Goal: Task Accomplishment & Management: Manage account settings

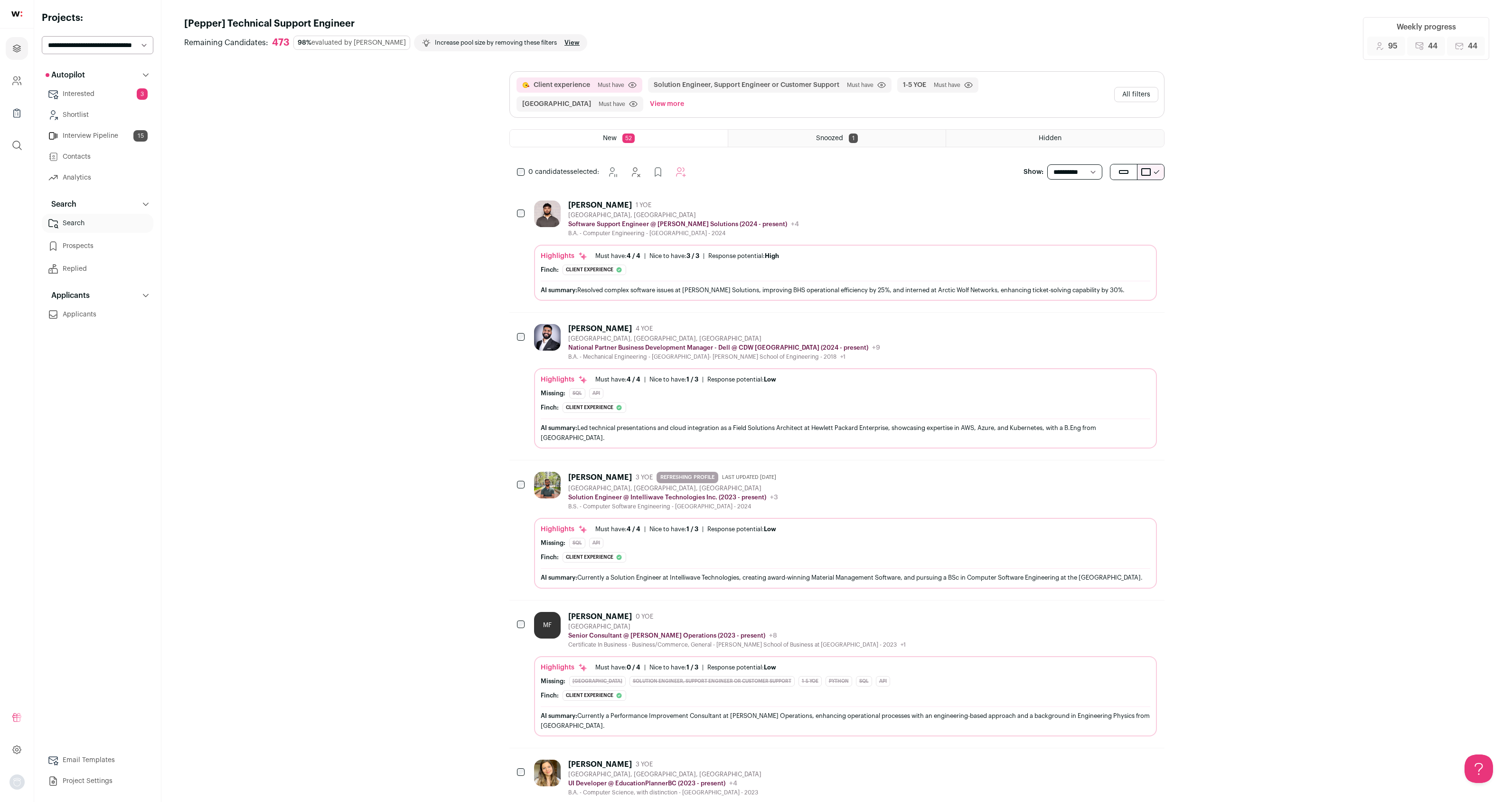
click at [93, 134] on link "Interview Pipeline 15" at bounding box center [97, 136] width 112 height 19
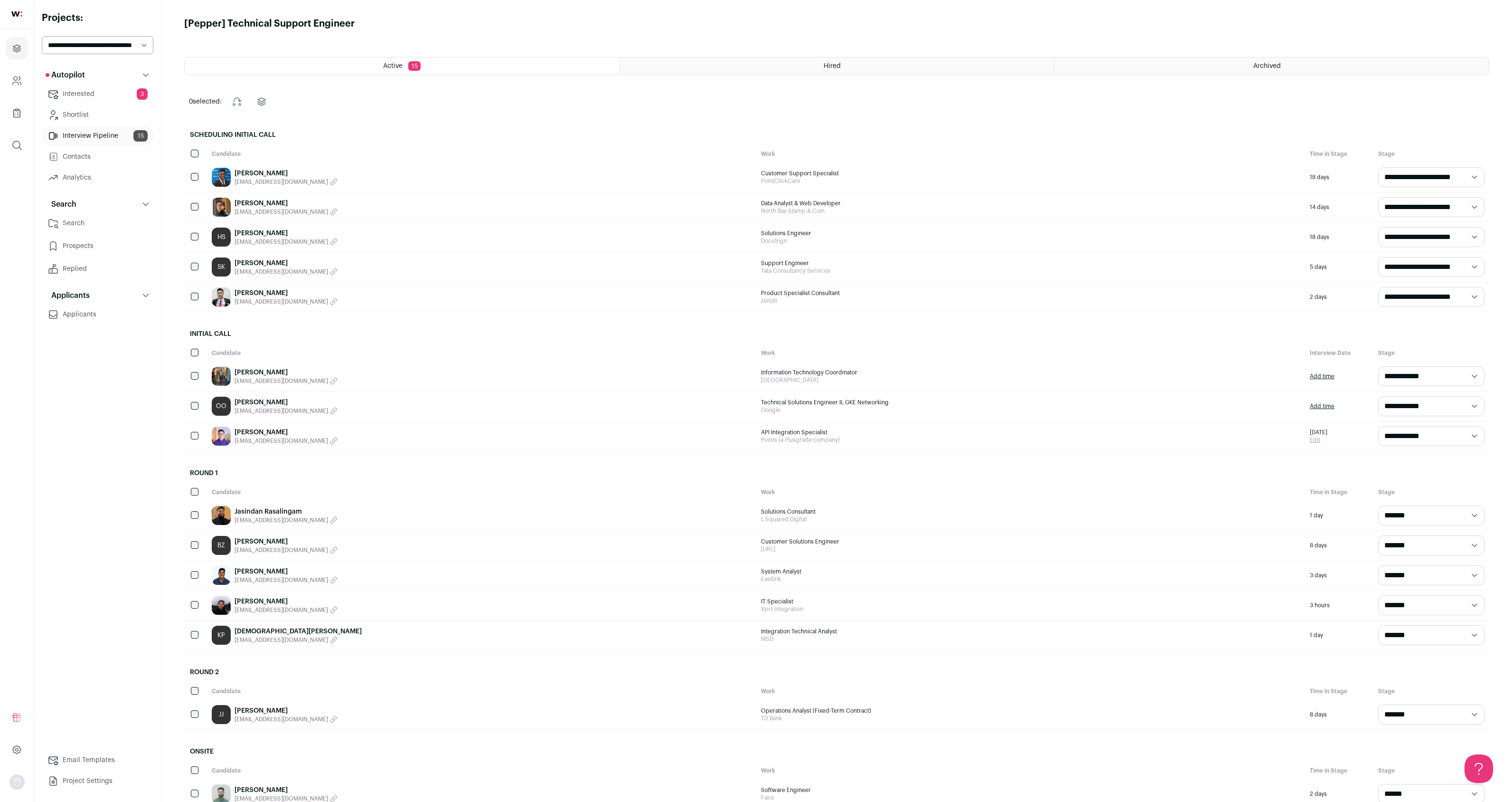
scroll to position [77, 0]
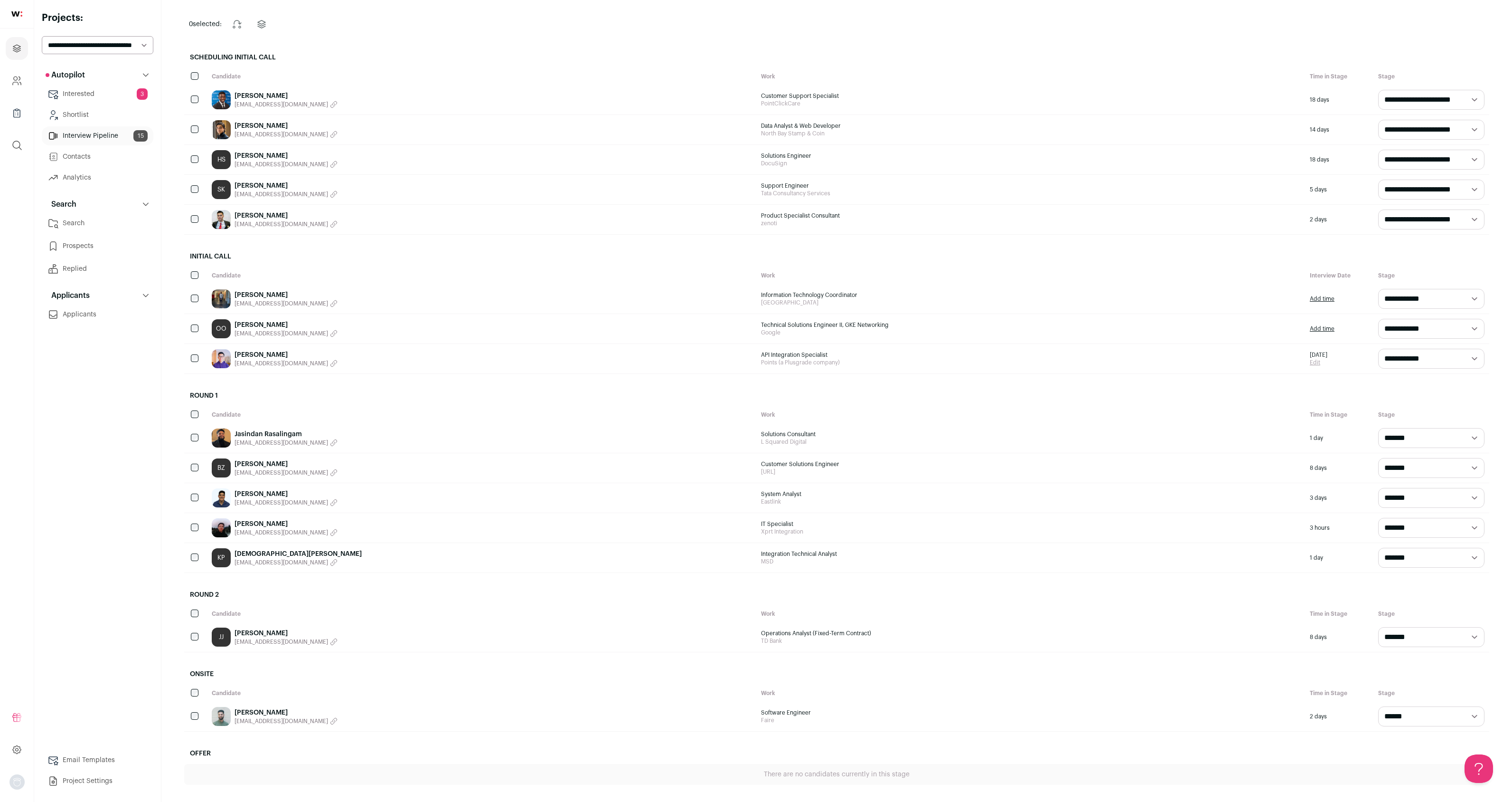
click at [271, 723] on span "[EMAIL_ADDRESS][DOMAIN_NAME]" at bounding box center [281, 720] width 94 height 8
click at [299, 644] on span "[EMAIL_ADDRESS][DOMAIN_NAME]" at bounding box center [281, 642] width 94 height 8
click at [273, 534] on span "[EMAIL_ADDRESS][DOMAIN_NAME]" at bounding box center [281, 532] width 94 height 8
click at [262, 472] on span "[EMAIL_ADDRESS][DOMAIN_NAME]" at bounding box center [281, 472] width 94 height 8
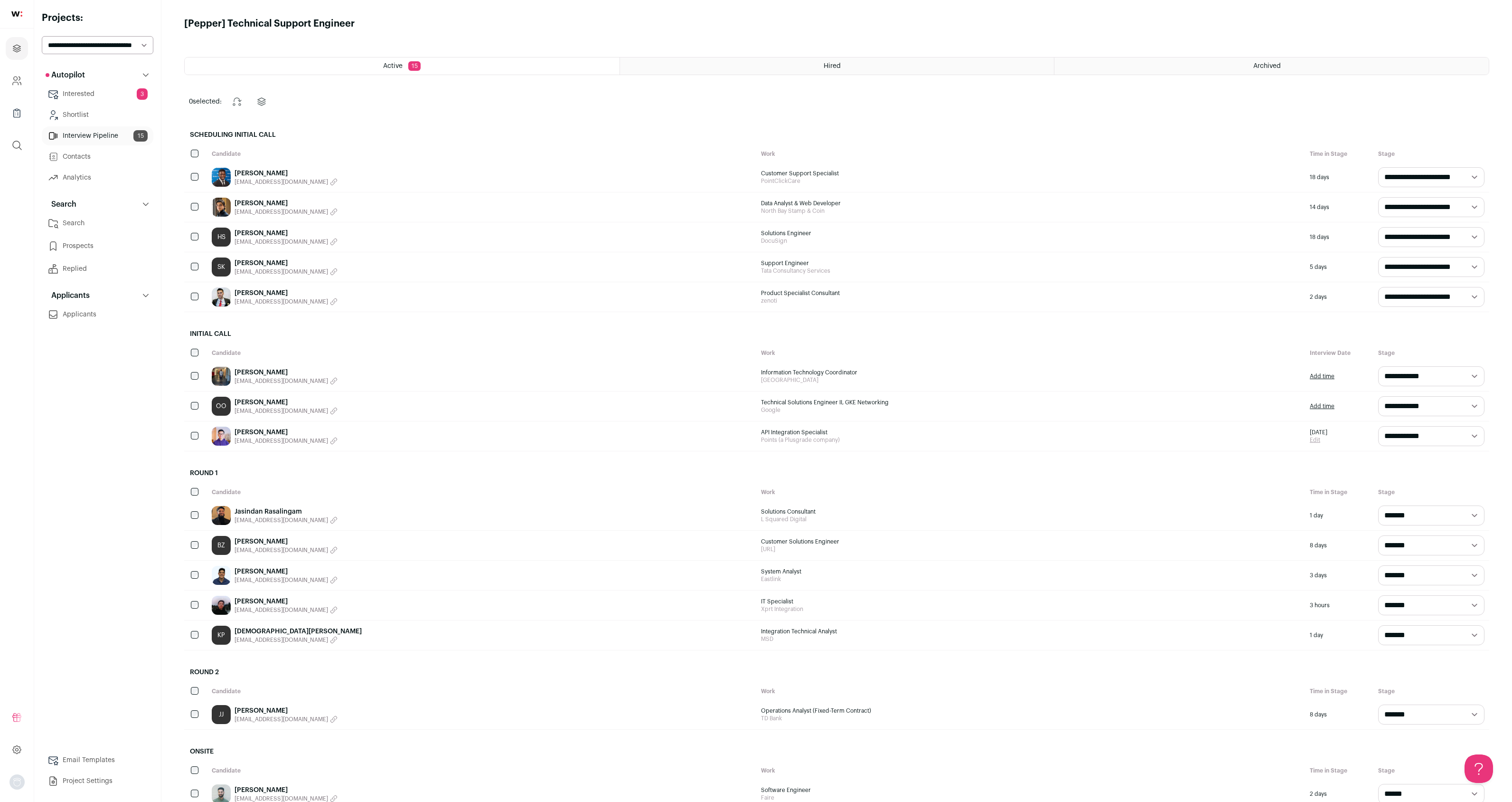
click at [1252, 65] on div "Archived" at bounding box center [1271, 66] width 435 height 17
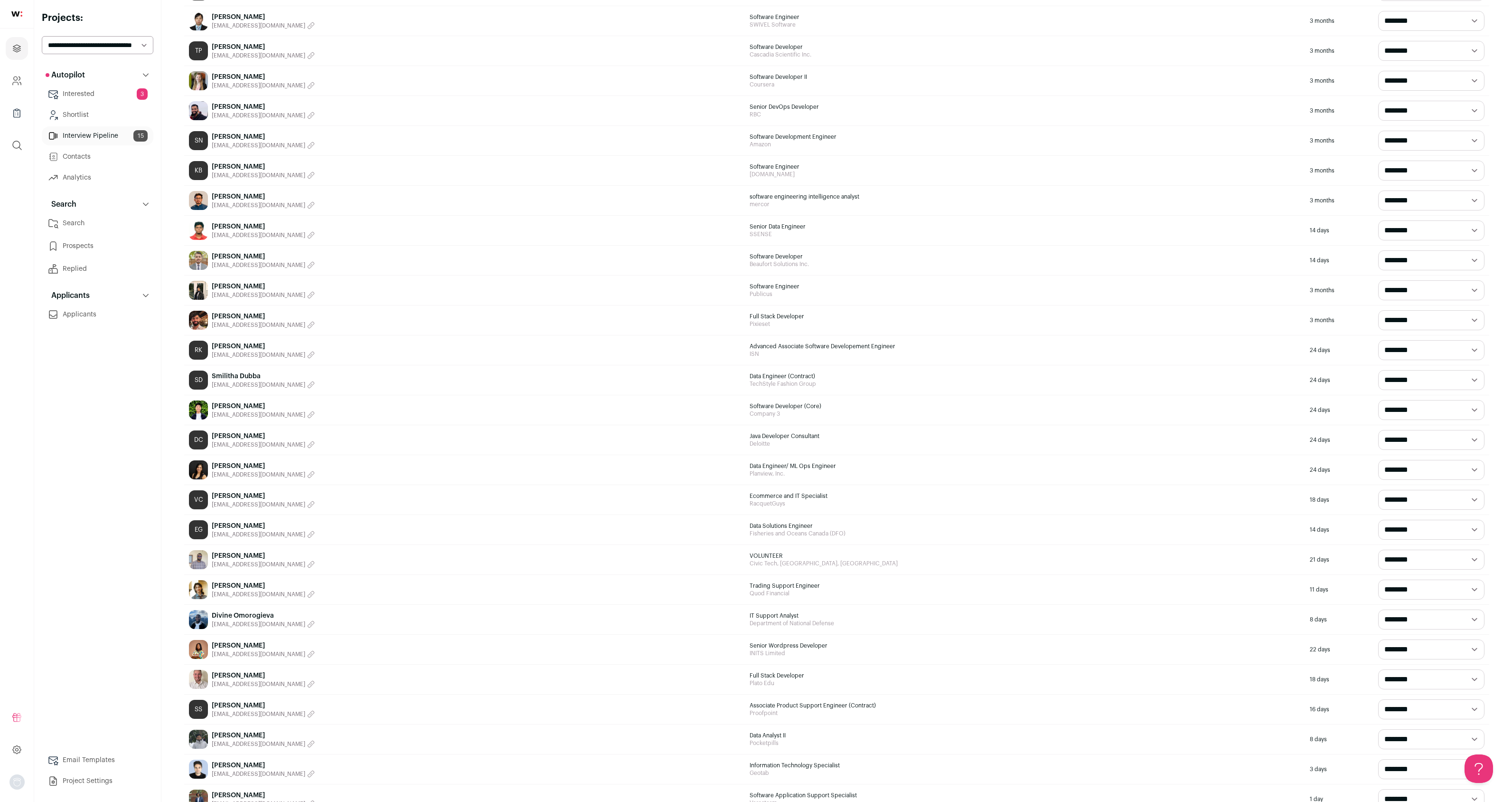
scroll to position [2016, 0]
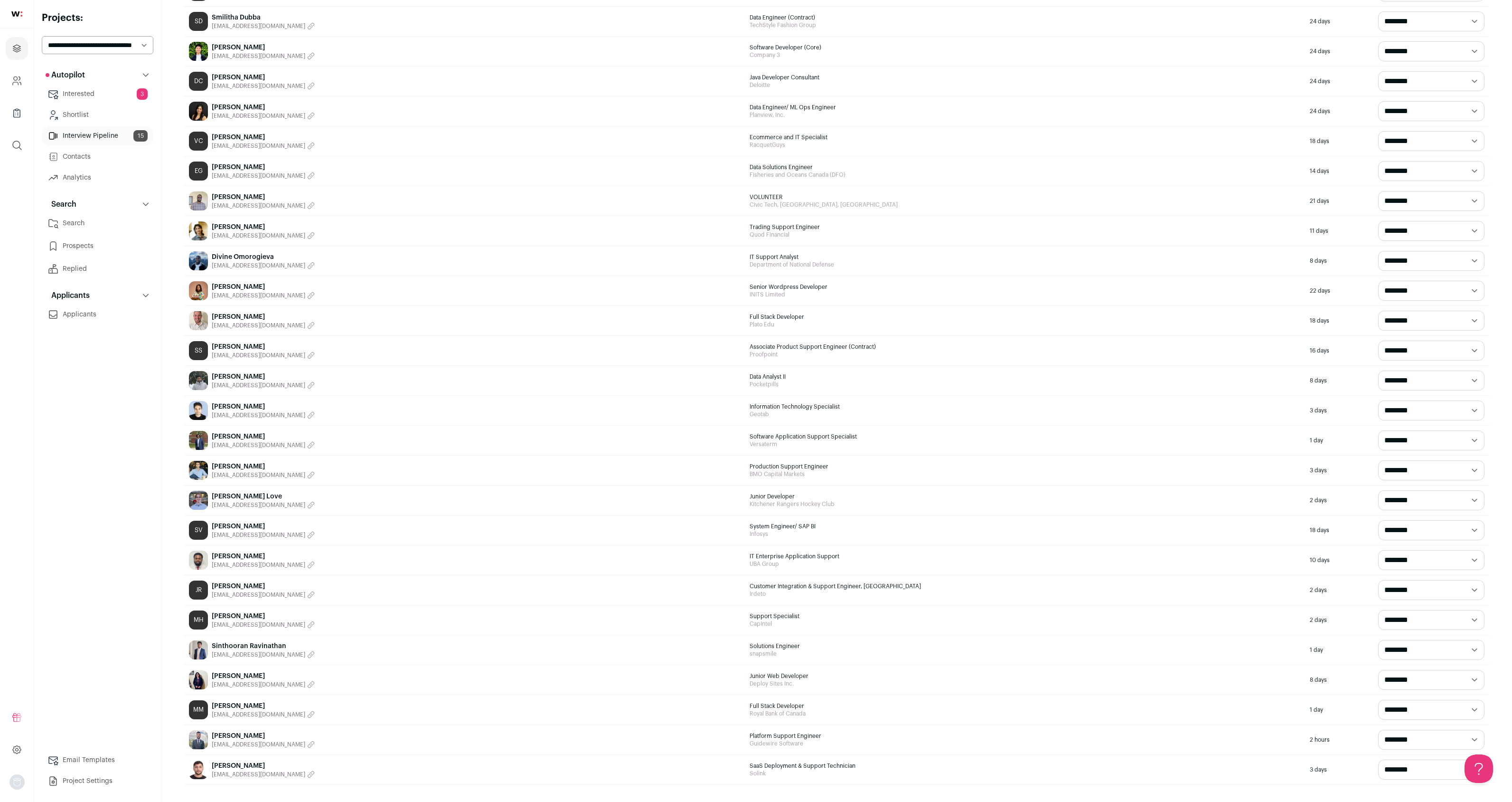
click at [274, 746] on span "[EMAIL_ADDRESS][DOMAIN_NAME]" at bounding box center [258, 744] width 94 height 8
click at [231, 737] on link "[PERSON_NAME]" at bounding box center [263, 736] width 103 height 10
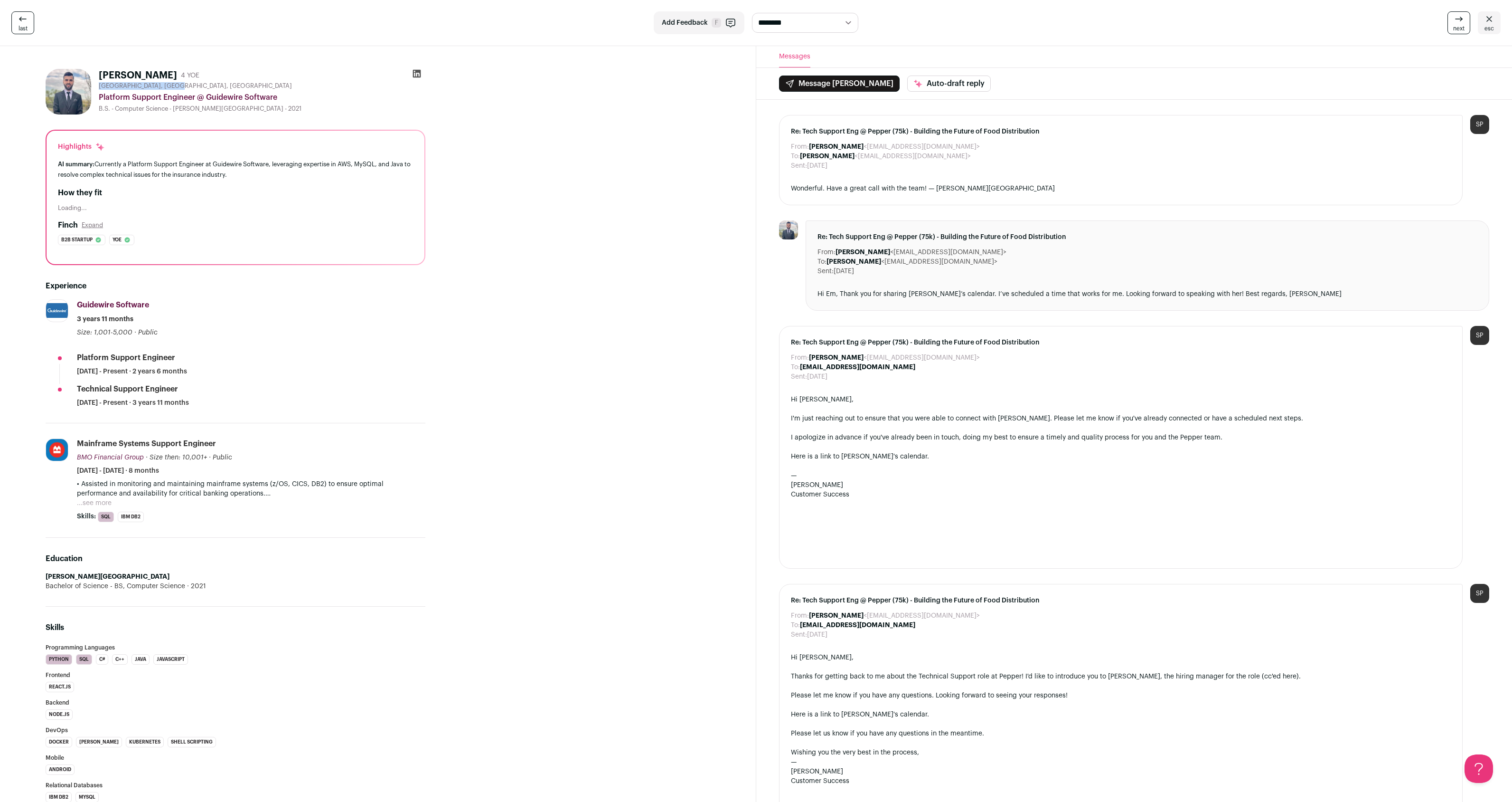
drag, startPoint x: 177, startPoint y: 85, endPoint x: 98, endPoint y: 88, distance: 79.1
click at [98, 88] on div "[GEOGRAPHIC_DATA], [GEOGRAPHIC_DATA], [GEOGRAPHIC_DATA]" at bounding box center [262, 86] width 326 height 8
copy span "[GEOGRAPHIC_DATA], [GEOGRAPHIC_DATA], [GEOGRAPHIC_DATA]"
click at [1494, 25] on link "esc" at bounding box center [1489, 23] width 23 height 23
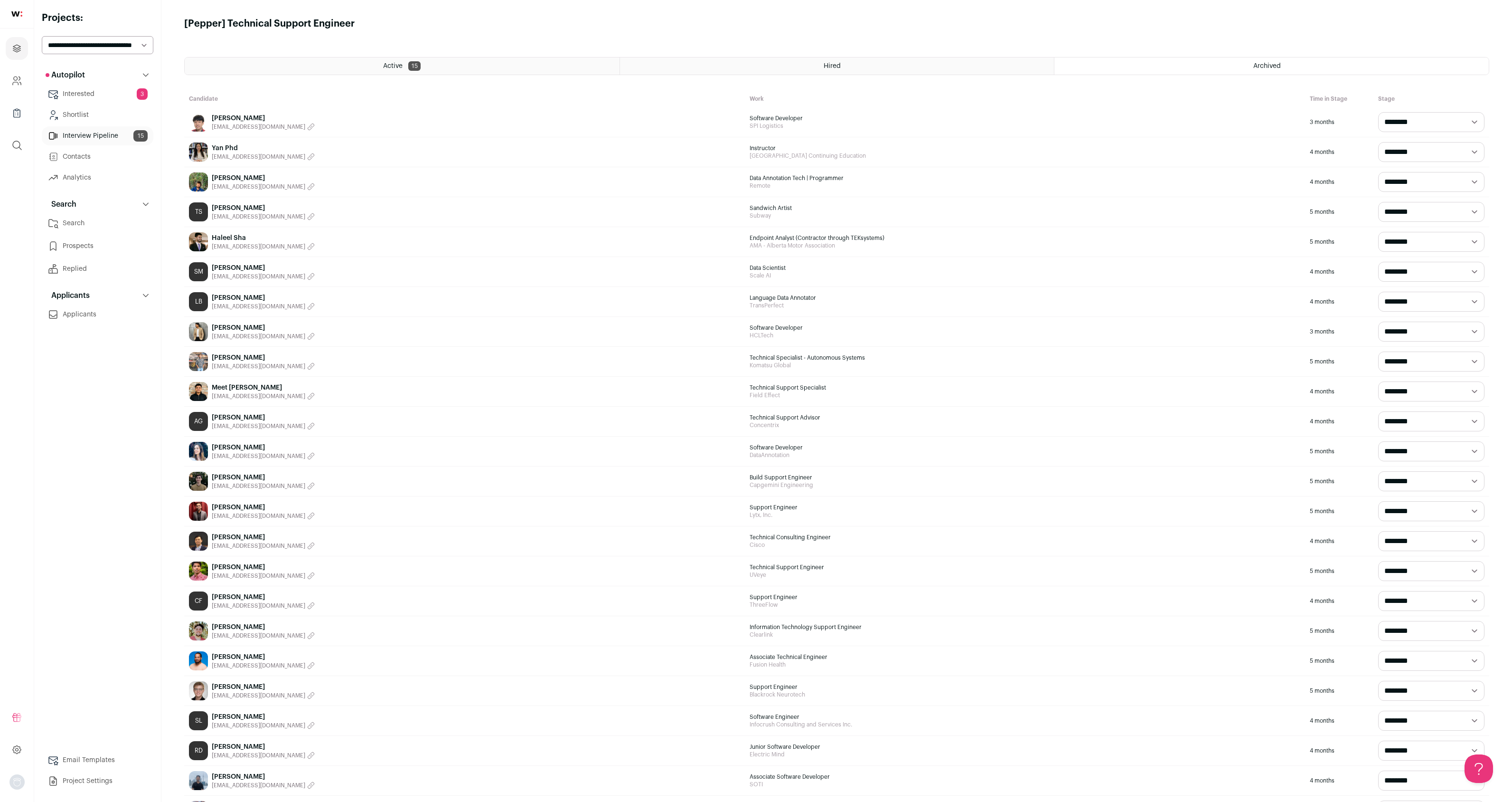
click at [98, 129] on link "Interview Pipeline 15" at bounding box center [97, 136] width 112 height 19
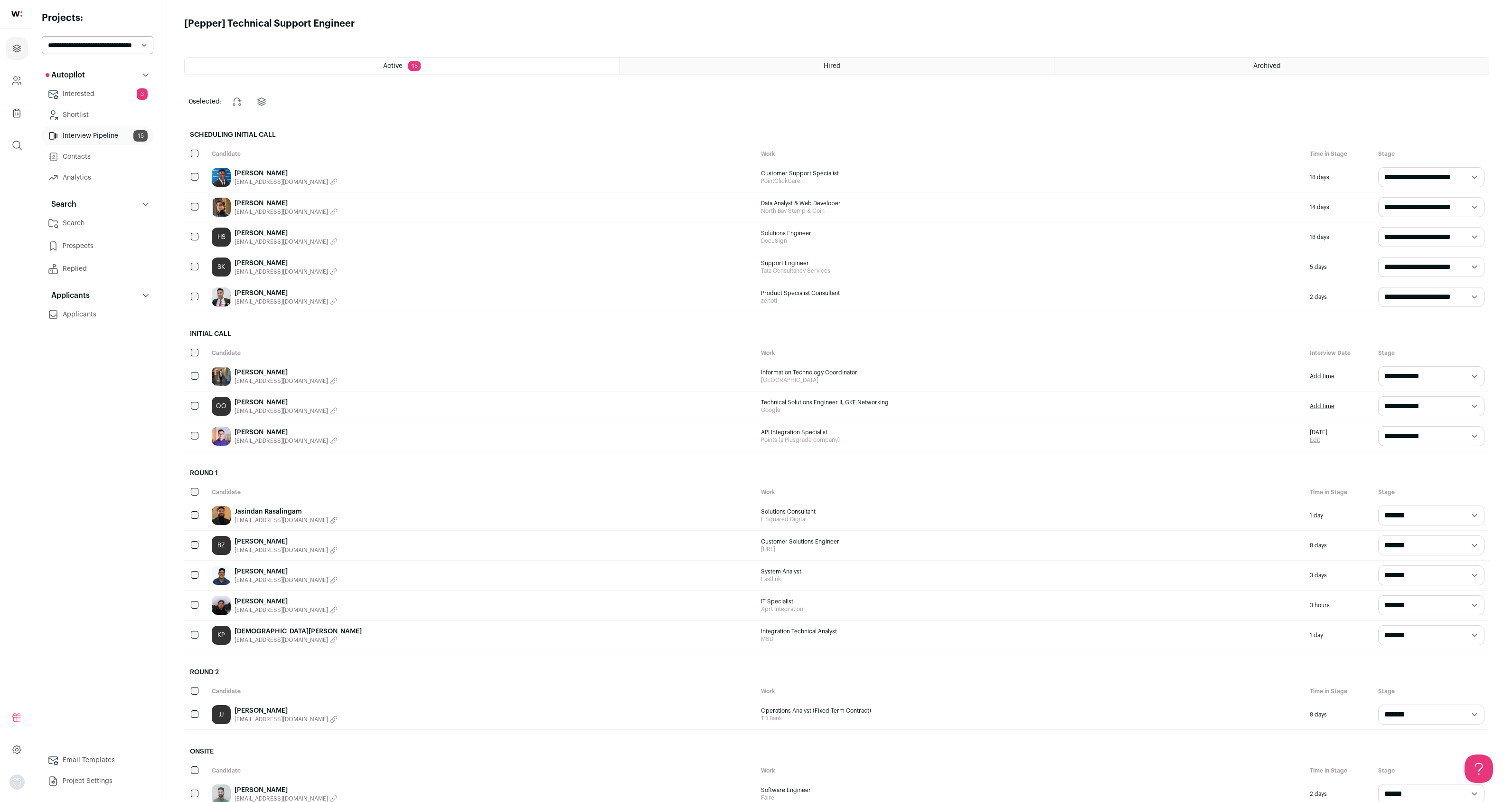
click at [1331, 70] on div "Archived" at bounding box center [1271, 66] width 435 height 17
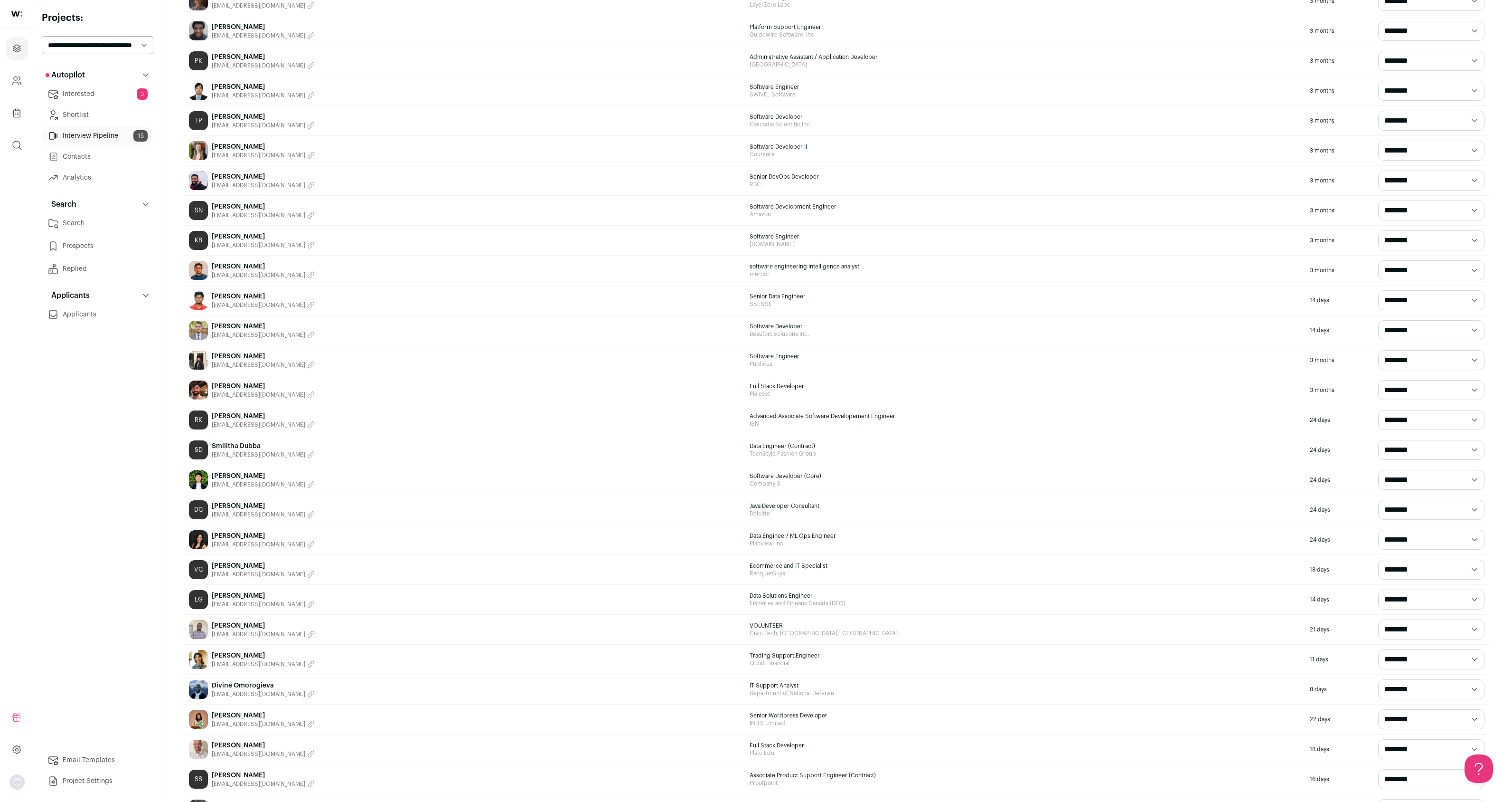
scroll to position [2016, 0]
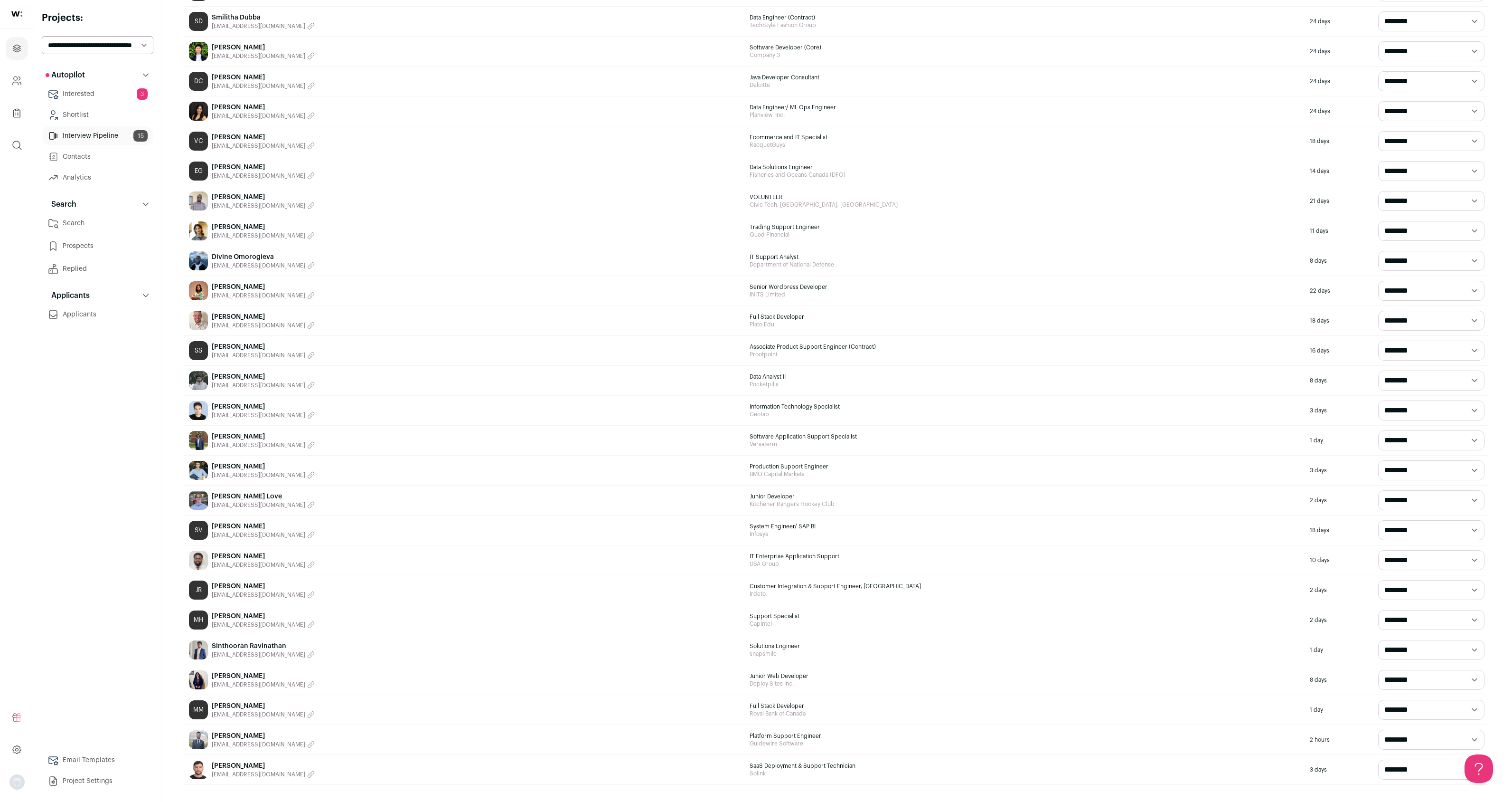
click at [94, 135] on link "Interview Pipeline 15" at bounding box center [97, 136] width 112 height 19
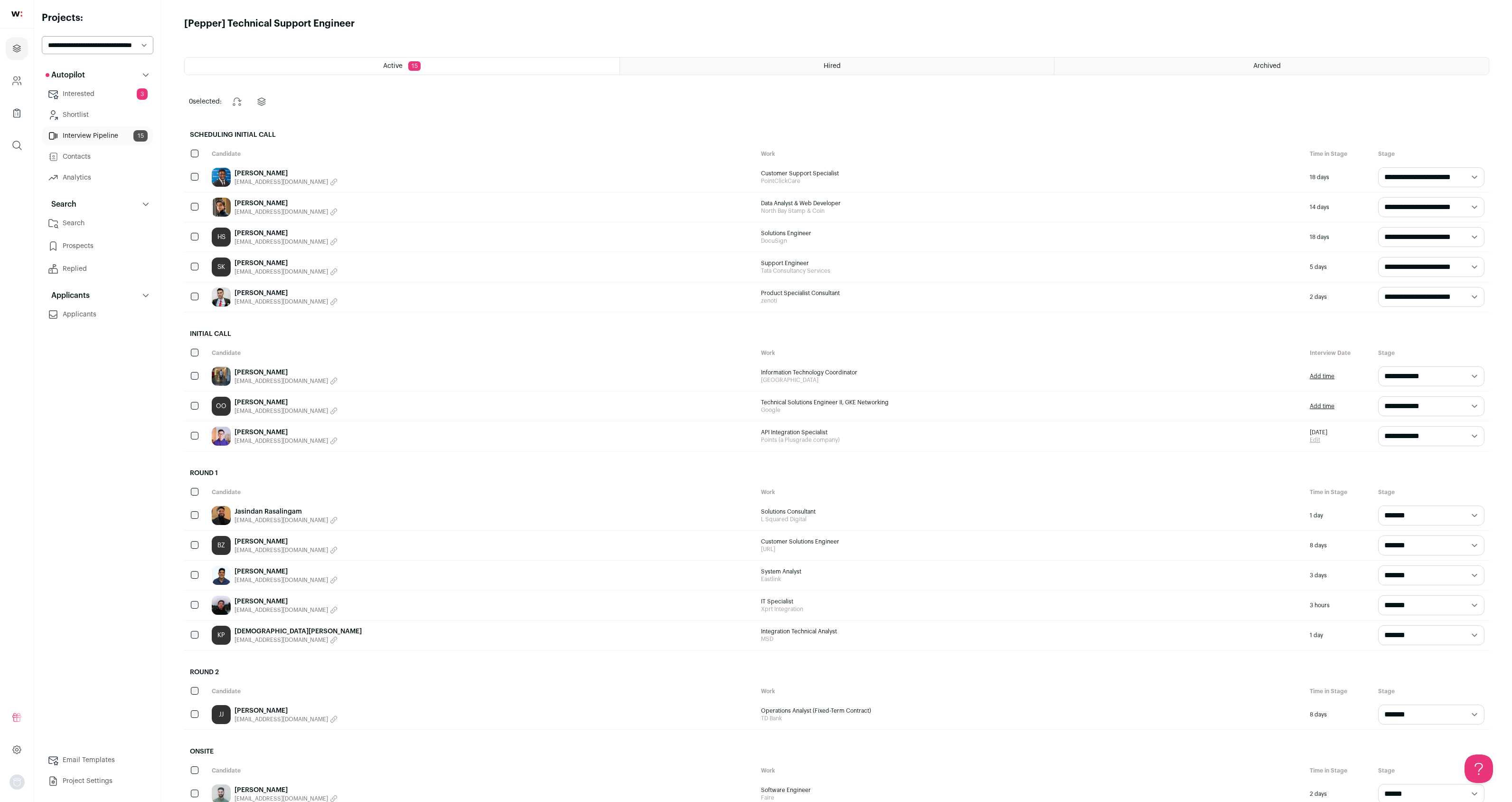
click at [280, 518] on span "[EMAIL_ADDRESS][DOMAIN_NAME]" at bounding box center [281, 520] width 94 height 8
drag, startPoint x: 312, startPoint y: 511, endPoint x: 228, endPoint y: 508, distance: 84.1
click at [228, 508] on div "Jasindan Rasalingam [EMAIL_ADDRESS][DOMAIN_NAME]" at bounding box center [481, 516] width 549 height 30
copy div "Jasindan Rasalingam"
click at [269, 639] on span "[EMAIL_ADDRESS][DOMAIN_NAME]" at bounding box center [281, 639] width 94 height 8
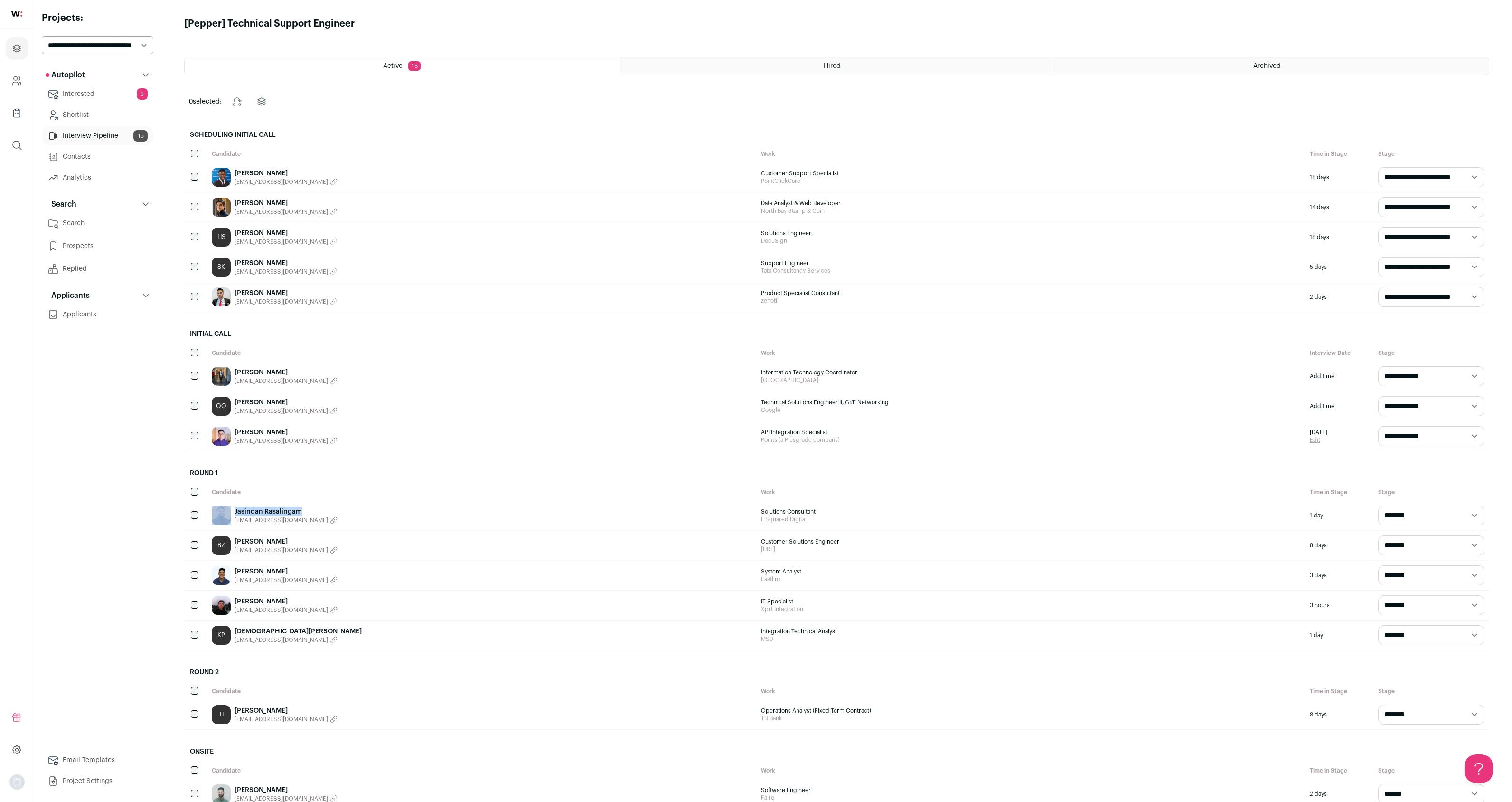
click at [272, 513] on link "Jasindan Rasalingam" at bounding box center [286, 511] width 103 height 10
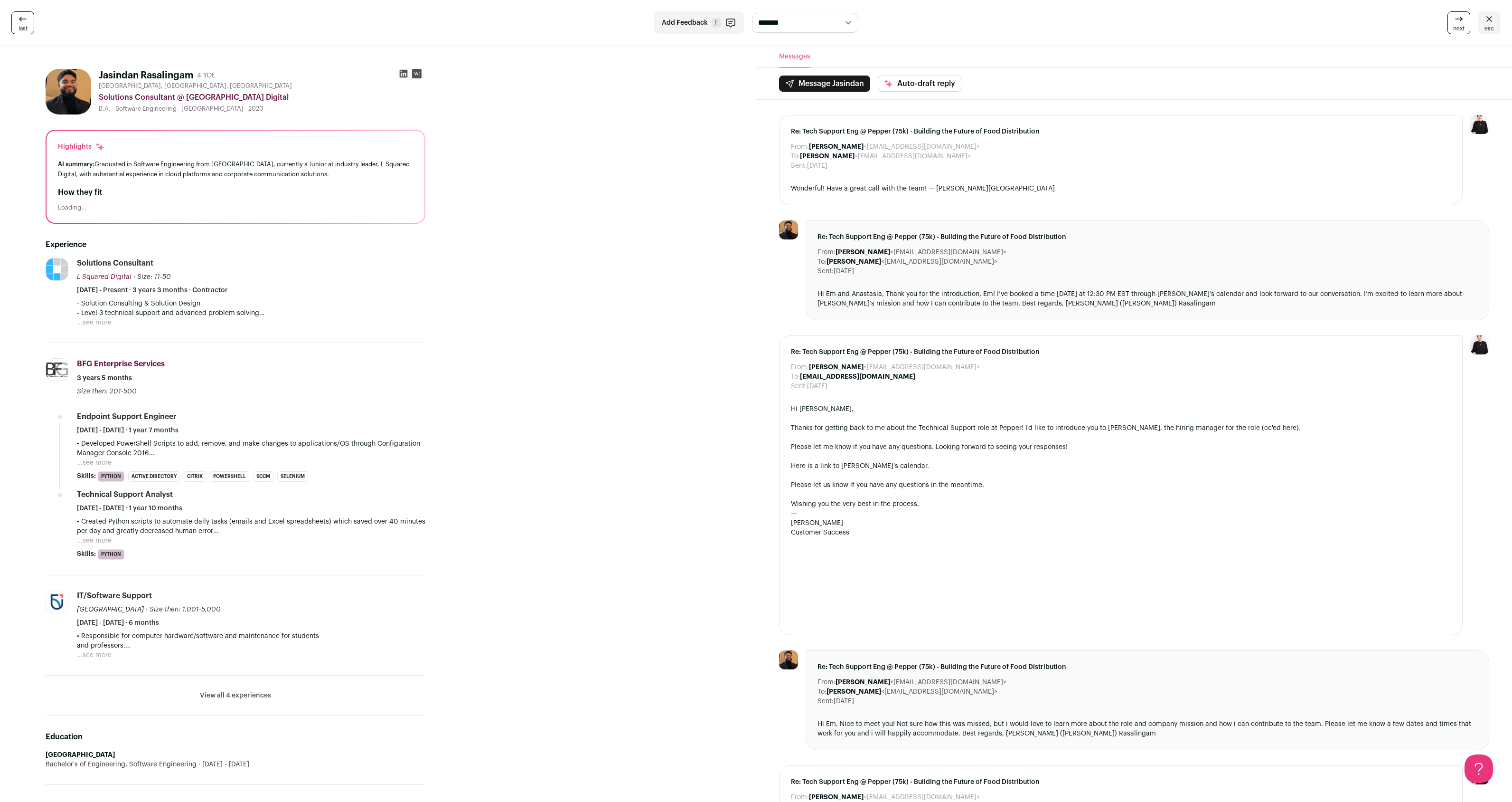
click at [1492, 21] on icon at bounding box center [1489, 19] width 11 height 11
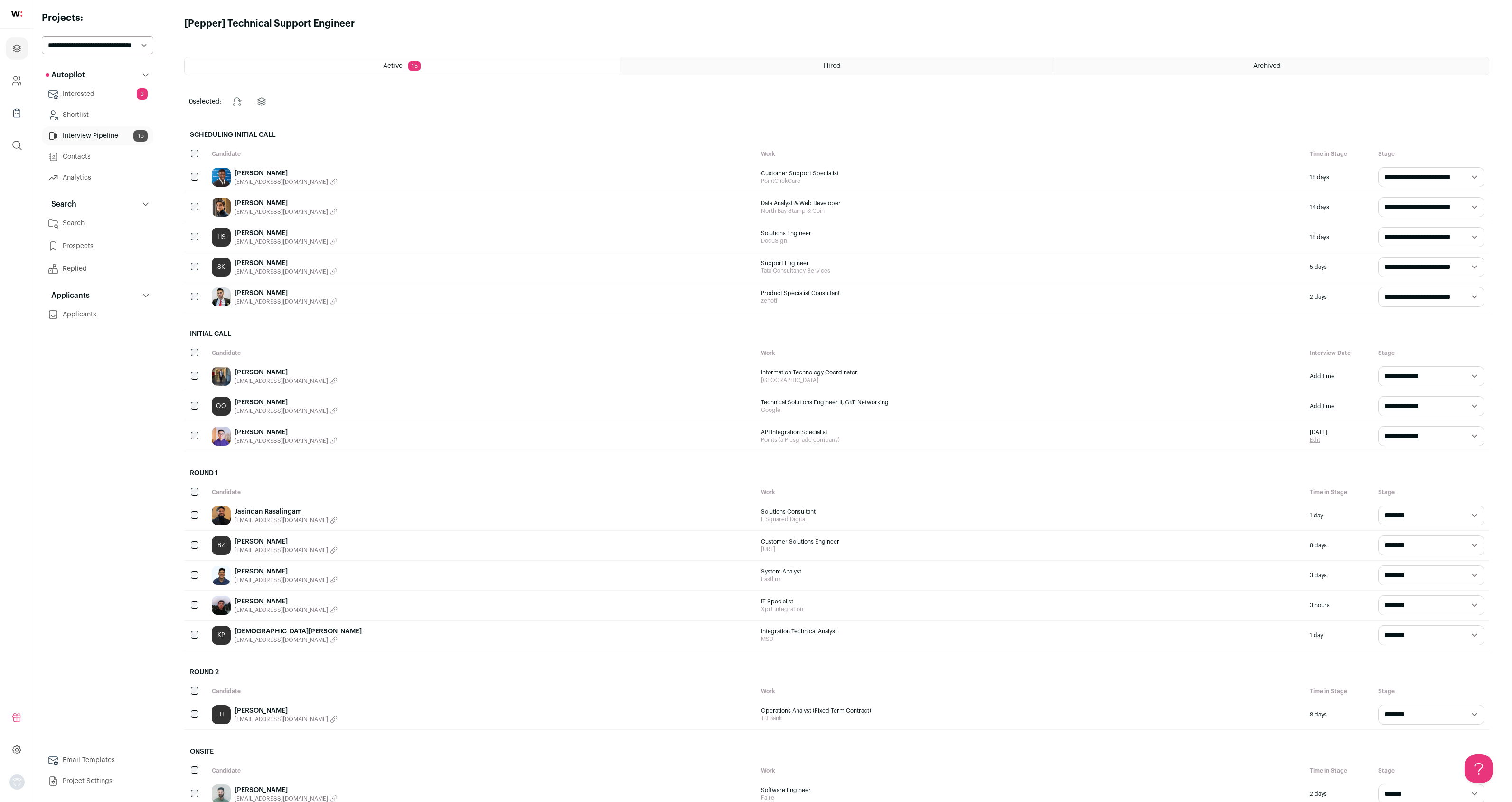
click at [1342, 59] on div "Archived" at bounding box center [1271, 66] width 435 height 17
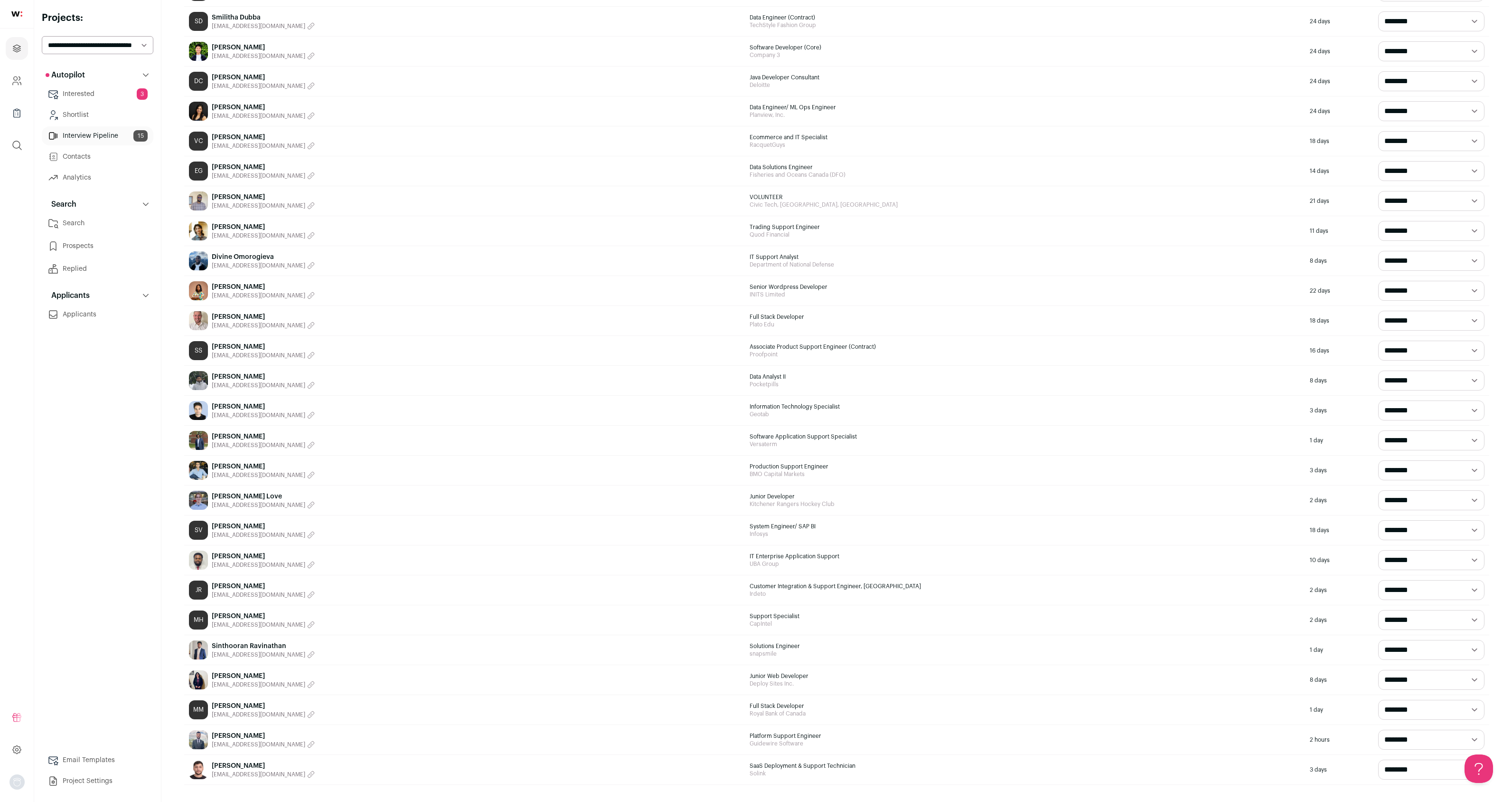
scroll to position [1987, 0]
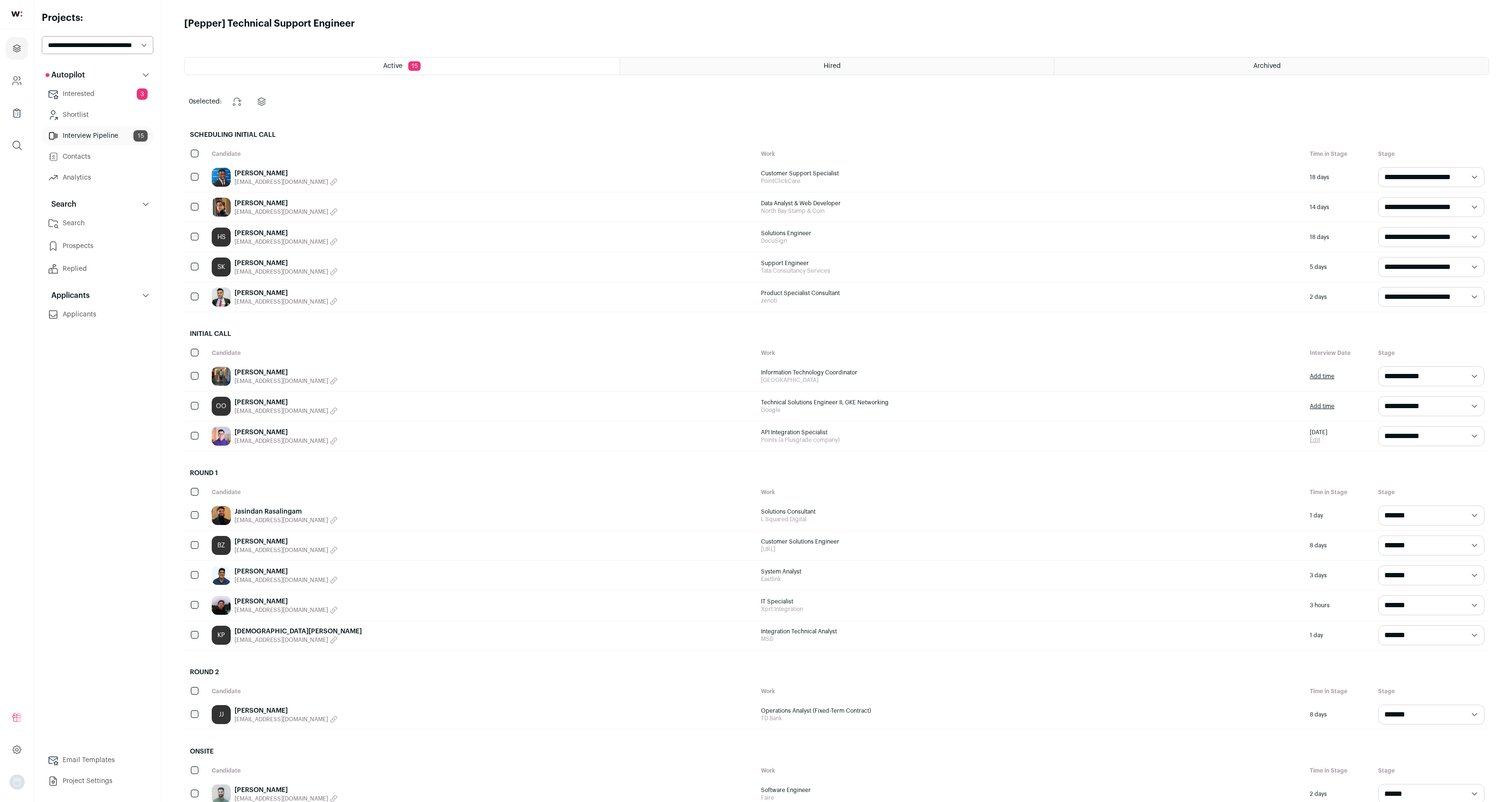
click at [257, 542] on link "[PERSON_NAME]" at bounding box center [286, 542] width 103 height 10
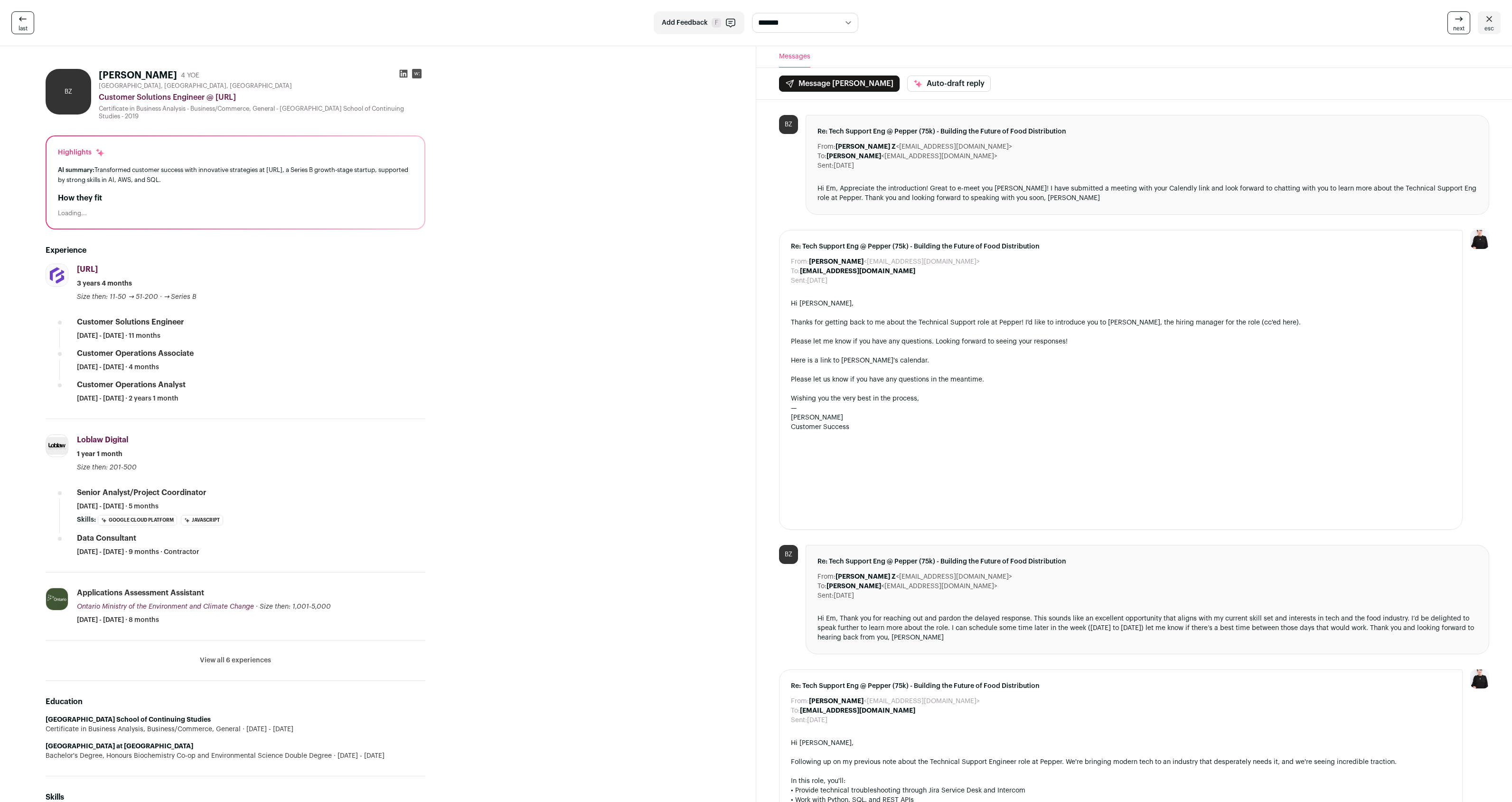
click at [1487, 26] on span "esc" at bounding box center [1489, 28] width 10 height 8
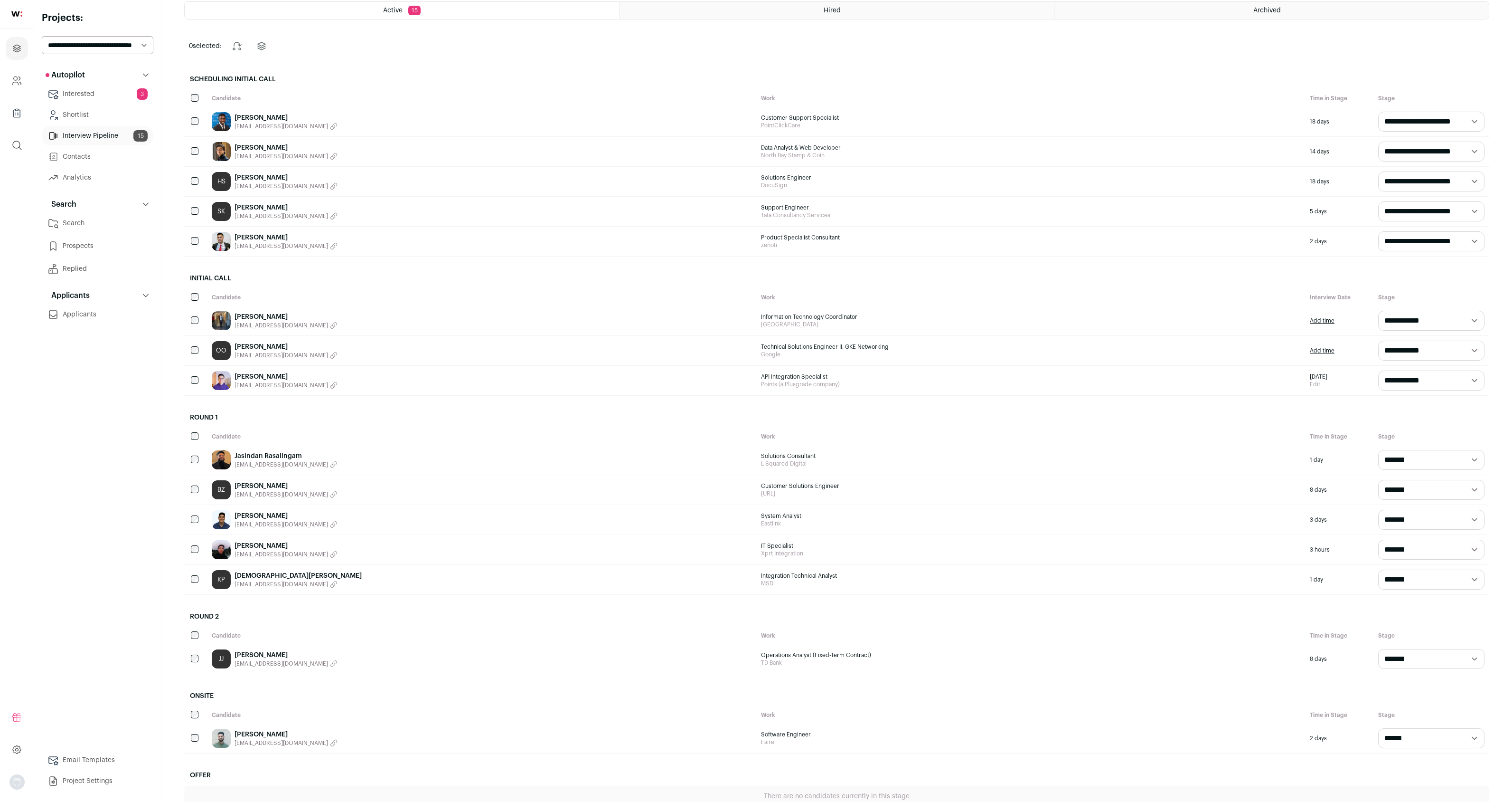
scroll to position [55, 0]
click at [267, 658] on link "[PERSON_NAME]" at bounding box center [286, 656] width 103 height 10
